Goal: Obtain resource: Obtain resource

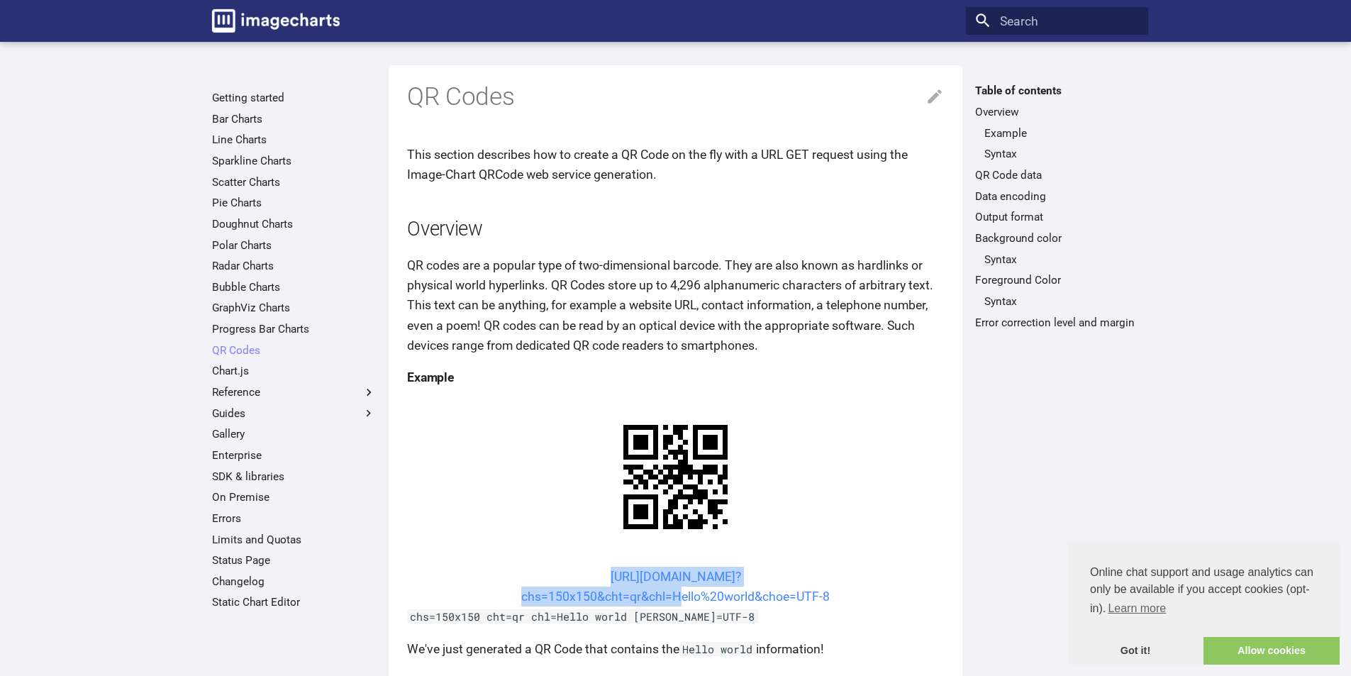
drag, startPoint x: 579, startPoint y: 572, endPoint x: 671, endPoint y: 594, distance: 94.6
click at [671, 594] on center "https://image-charts.com/chart? chs=150x150&cht=qr&chl=Hello%20world&choe=UTF-8" at bounding box center [675, 587] width 537 height 40
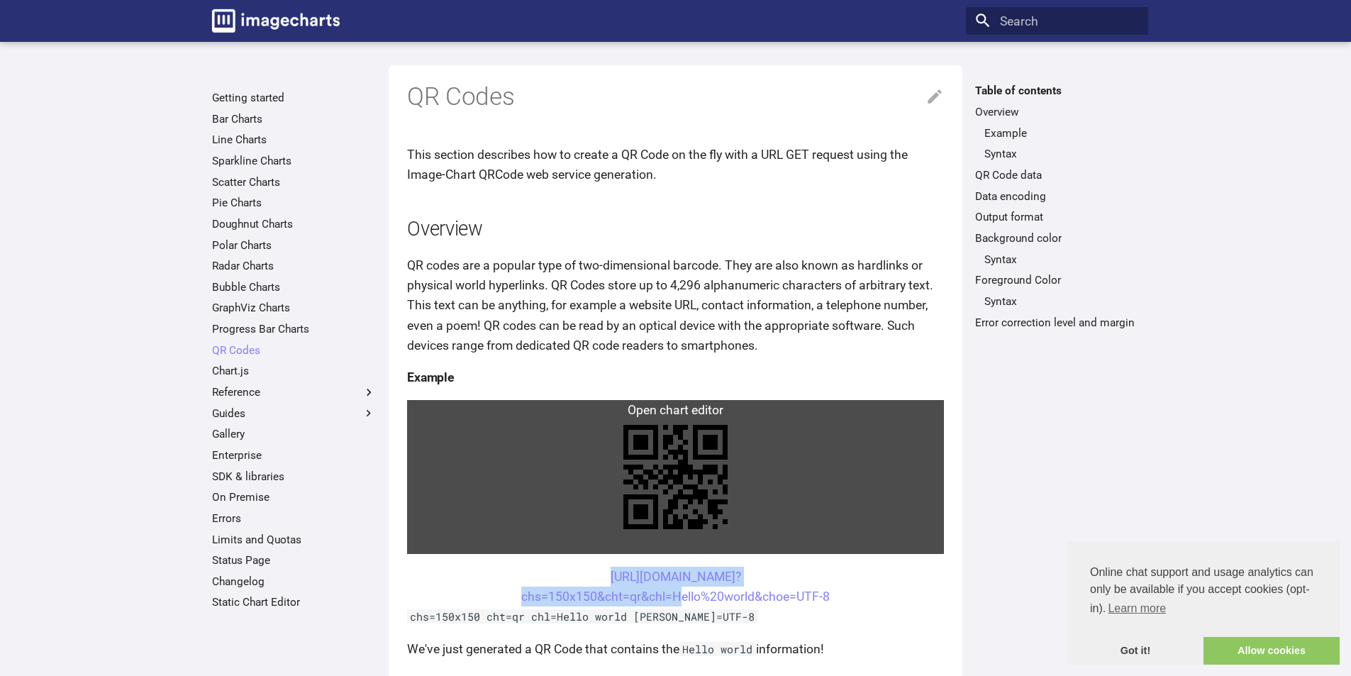
copy link "https://image-charts.com/chart? chs=150x150&cht=qr&chl="
